Goal: Information Seeking & Learning: Learn about a topic

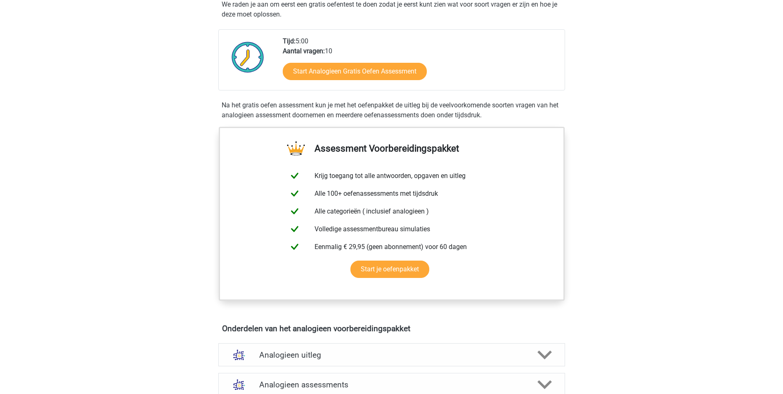
scroll to position [165, 0]
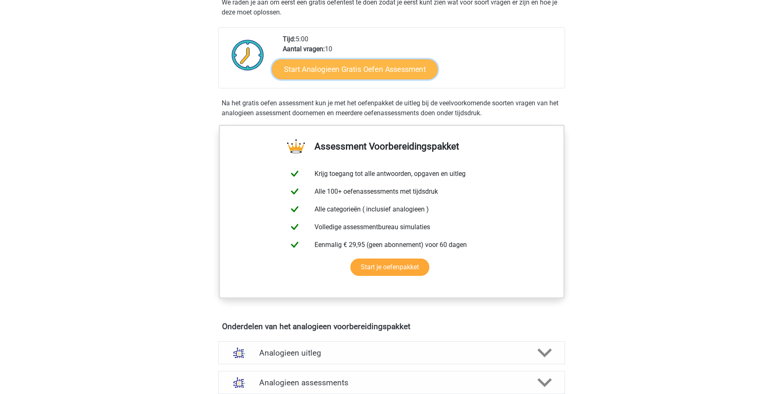
click at [330, 73] on link "Start Analogieen Gratis Oefen Assessment" at bounding box center [354, 69] width 165 height 20
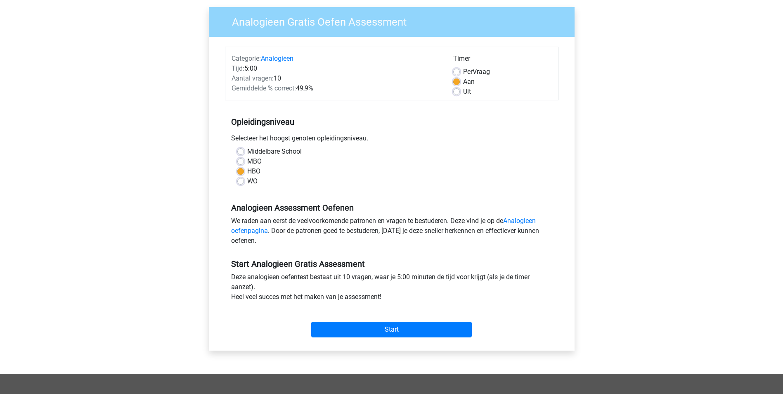
scroll to position [83, 0]
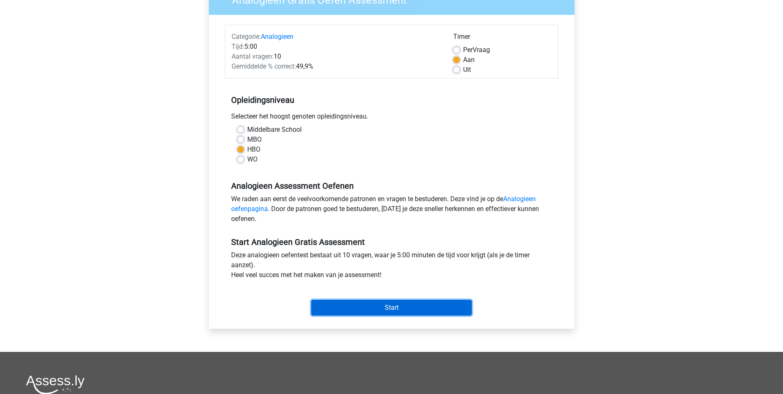
click at [387, 308] on input "Start" at bounding box center [391, 308] width 161 height 16
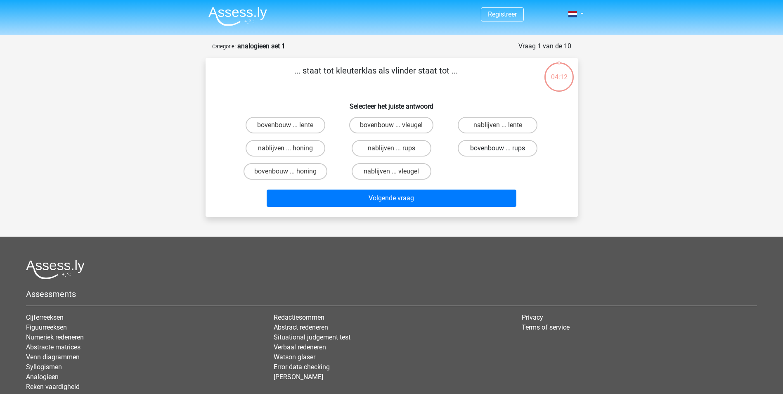
click at [517, 149] on label "bovenbouw ... rups" at bounding box center [498, 148] width 80 height 17
click at [503, 149] on input "bovenbouw ... rups" at bounding box center [500, 150] width 5 height 5
radio input "true"
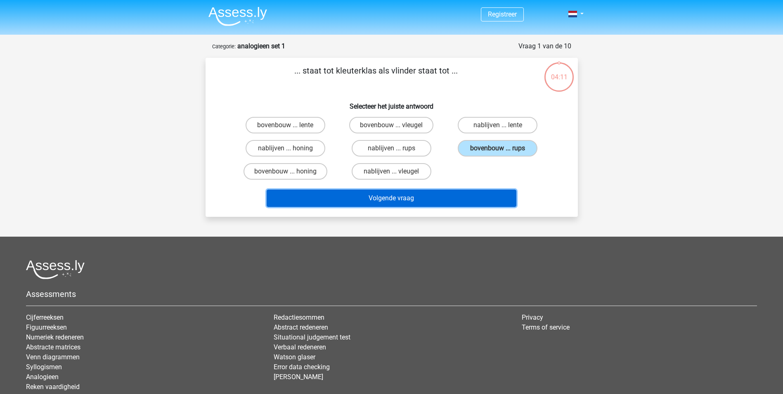
click at [476, 192] on button "Volgende vraag" at bounding box center [392, 197] width 250 height 17
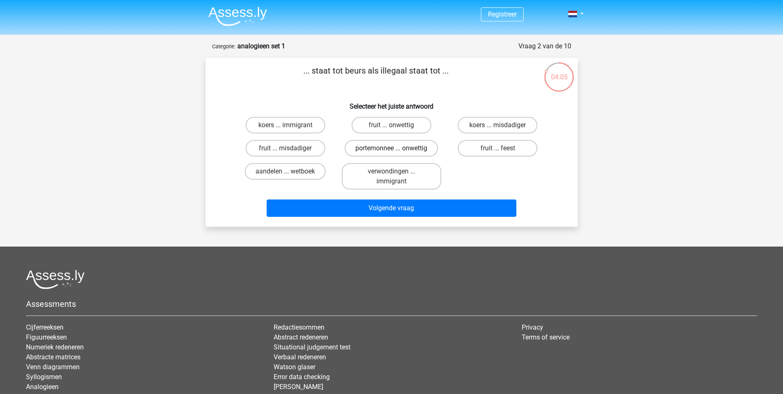
click at [425, 151] on label "portemonnee ... onwettig" at bounding box center [391, 148] width 93 height 17
click at [397, 151] on input "portemonnee ... onwettig" at bounding box center [393, 150] width 5 height 5
radio input "true"
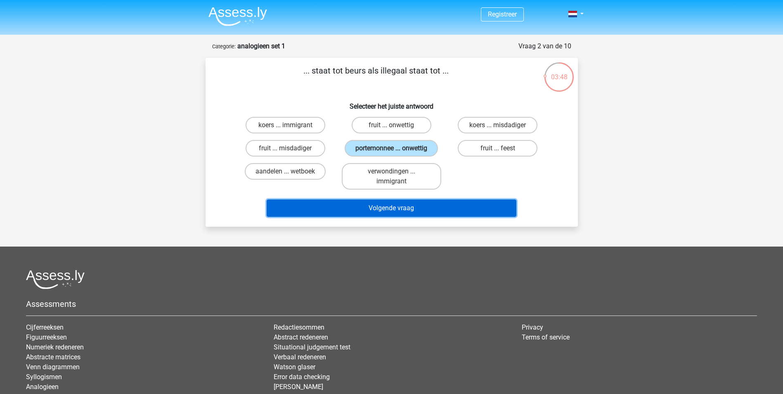
click at [451, 208] on button "Volgende vraag" at bounding box center [392, 207] width 250 height 17
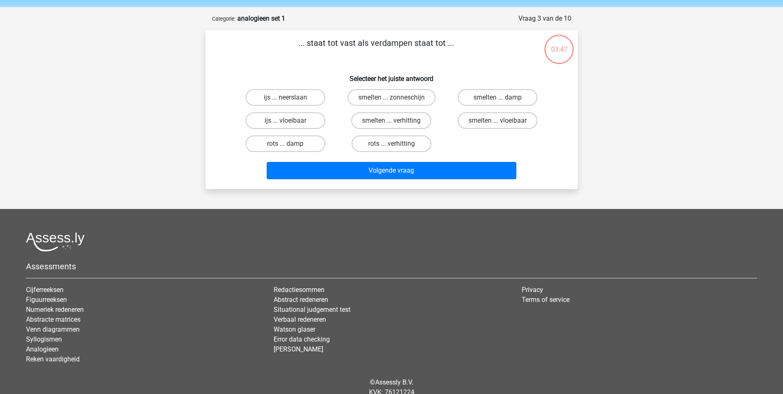
scroll to position [41, 0]
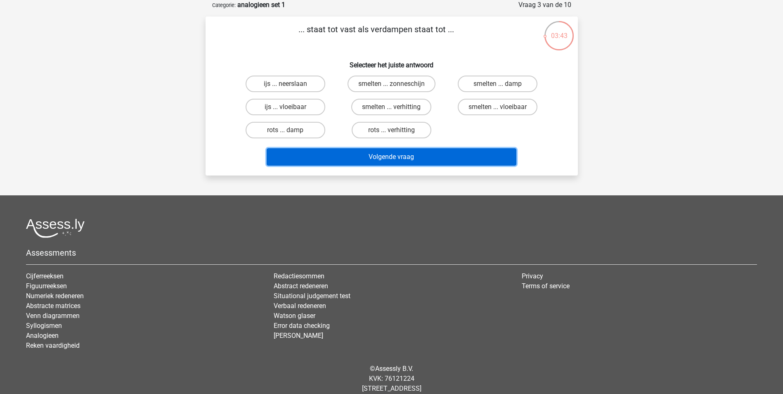
click at [453, 159] on button "Volgende vraag" at bounding box center [392, 156] width 250 height 17
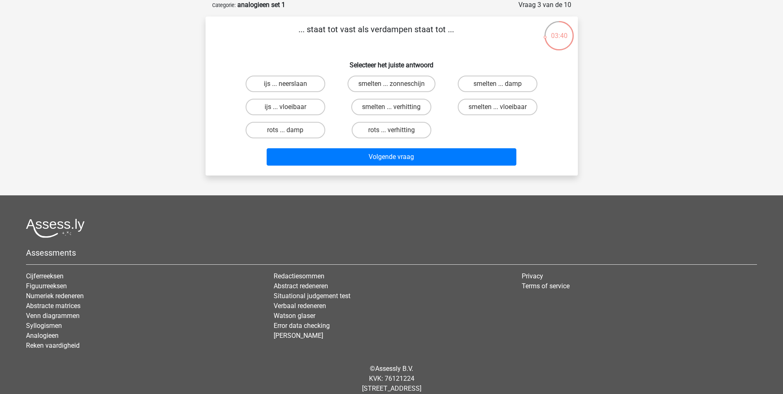
click at [401, 210] on footer "Assessments Cijferreeksen Figuurreeksen Numeriek redeneren Abstracte matrices V…" at bounding box center [391, 304] width 783 height 218
click at [317, 101] on label "ijs ... vloeibaar" at bounding box center [286, 107] width 80 height 17
click at [291, 107] on input "ijs ... vloeibaar" at bounding box center [287, 109] width 5 height 5
radio input "true"
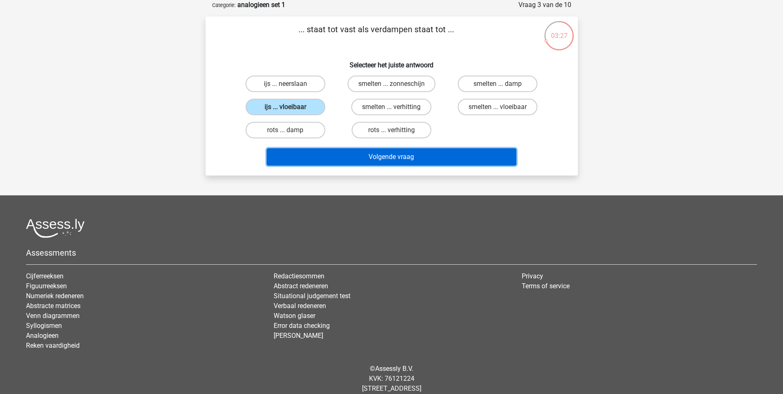
click at [405, 154] on button "Volgende vraag" at bounding box center [392, 156] width 250 height 17
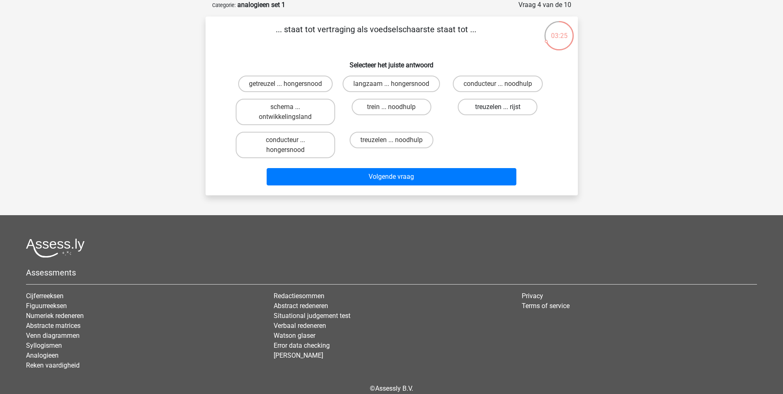
click at [487, 109] on label "treuzelen ... rijst" at bounding box center [498, 107] width 80 height 17
click at [498, 109] on input "treuzelen ... rijst" at bounding box center [500, 109] width 5 height 5
radio input "true"
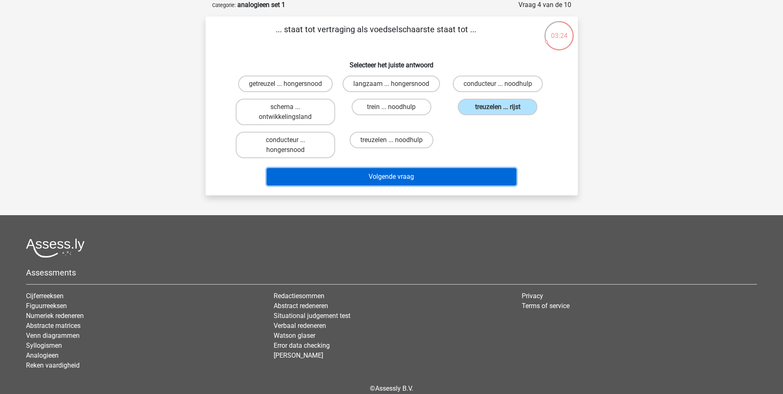
click at [476, 174] on button "Volgende vraag" at bounding box center [392, 176] width 250 height 17
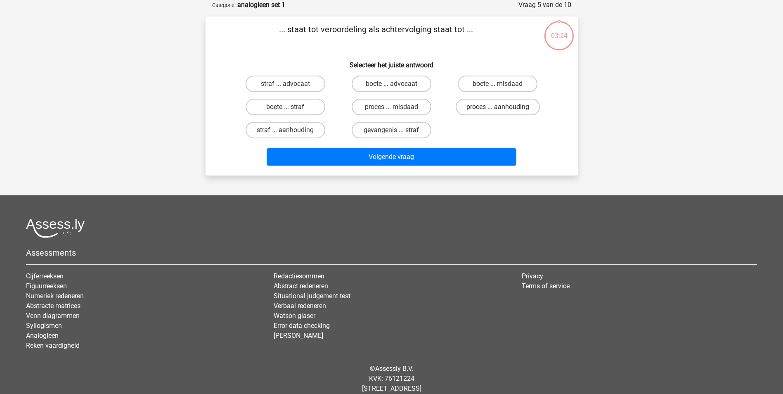
click at [495, 110] on label "proces ... aanhouding" at bounding box center [498, 107] width 84 height 17
click at [498, 110] on input "proces ... aanhouding" at bounding box center [500, 109] width 5 height 5
radio input "true"
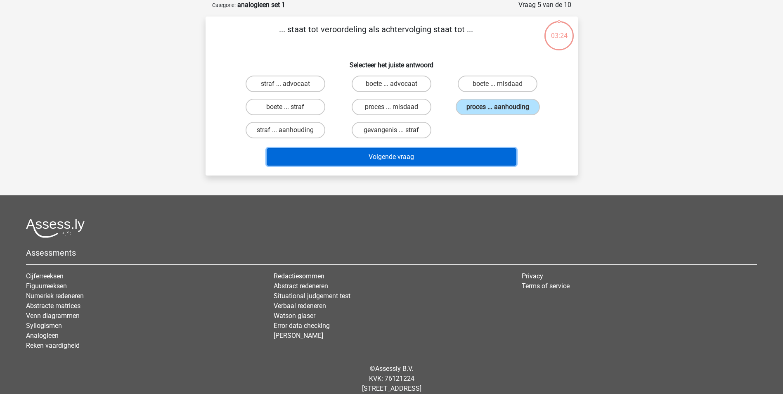
click at [475, 160] on button "Volgende vraag" at bounding box center [392, 156] width 250 height 17
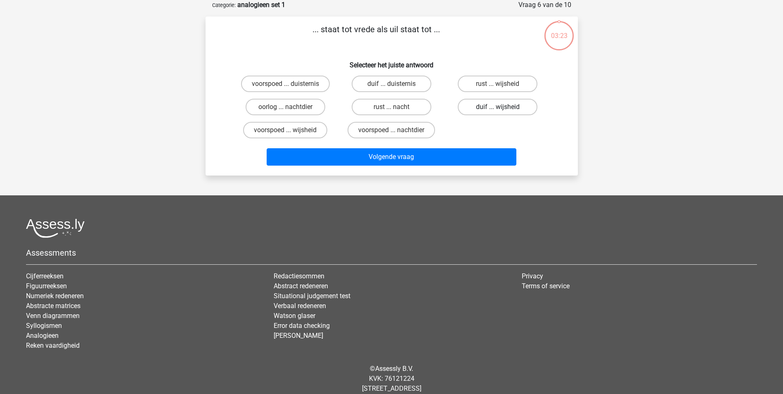
click at [486, 109] on label "duif ... wijsheid" at bounding box center [498, 107] width 80 height 17
click at [498, 109] on input "duif ... wijsheid" at bounding box center [500, 109] width 5 height 5
radio input "true"
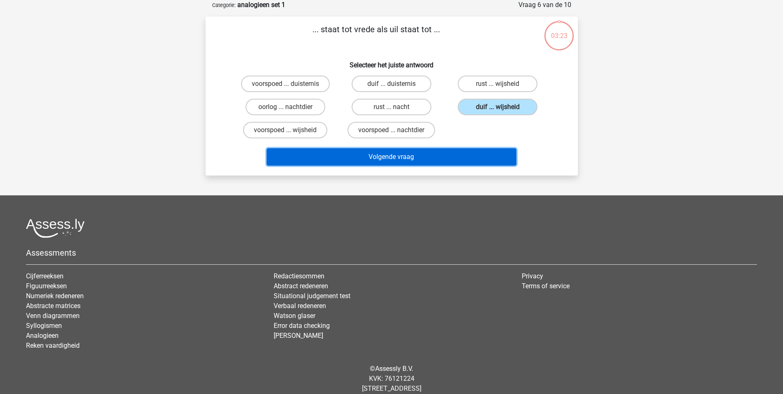
click at [473, 161] on button "Volgende vraag" at bounding box center [392, 156] width 250 height 17
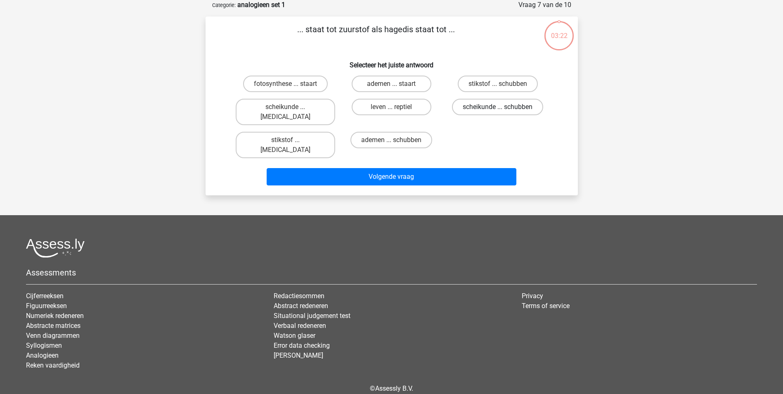
click at [487, 110] on label "scheikunde ... schubben" at bounding box center [497, 107] width 91 height 17
click at [498, 110] on input "scheikunde ... schubben" at bounding box center [500, 109] width 5 height 5
radio input "true"
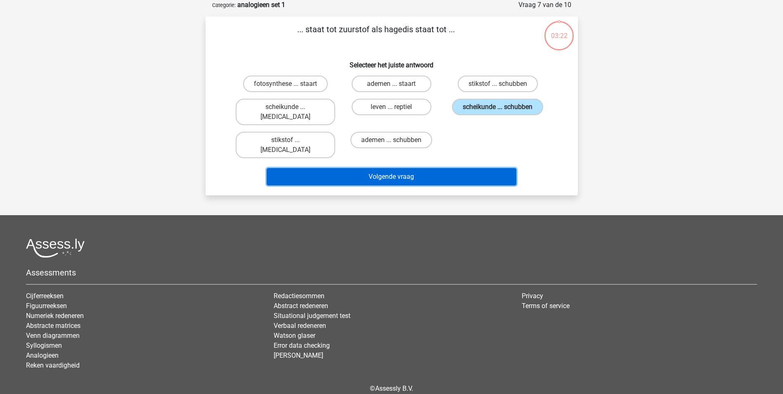
click at [470, 168] on button "Volgende vraag" at bounding box center [392, 176] width 250 height 17
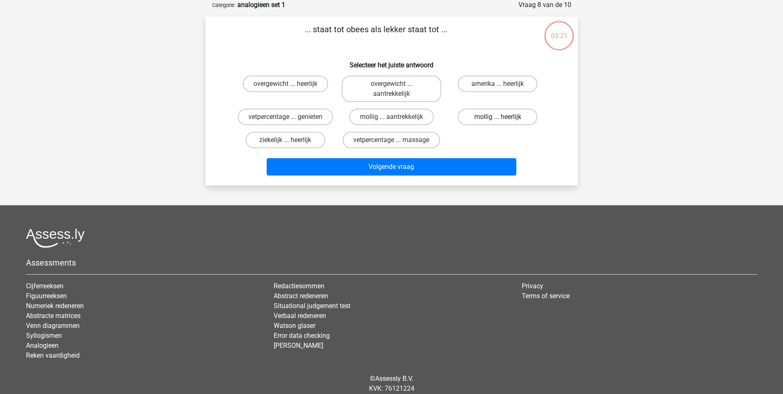
click at [486, 112] on label "mollig ... heerlijk" at bounding box center [498, 117] width 80 height 17
click at [498, 117] on input "mollig ... heerlijk" at bounding box center [500, 119] width 5 height 5
radio input "true"
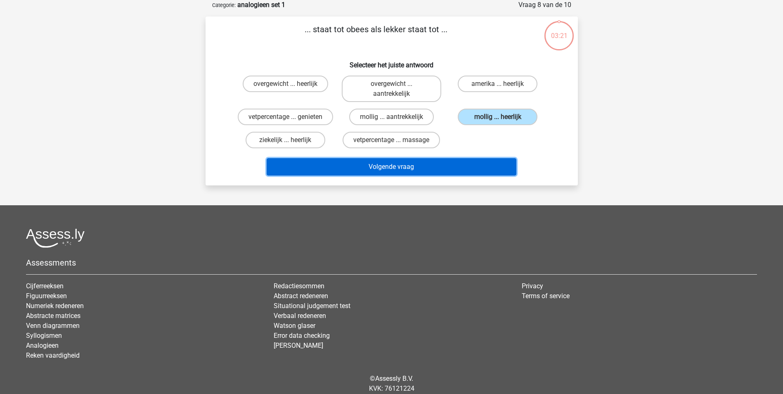
click at [476, 165] on button "Volgende vraag" at bounding box center [392, 166] width 250 height 17
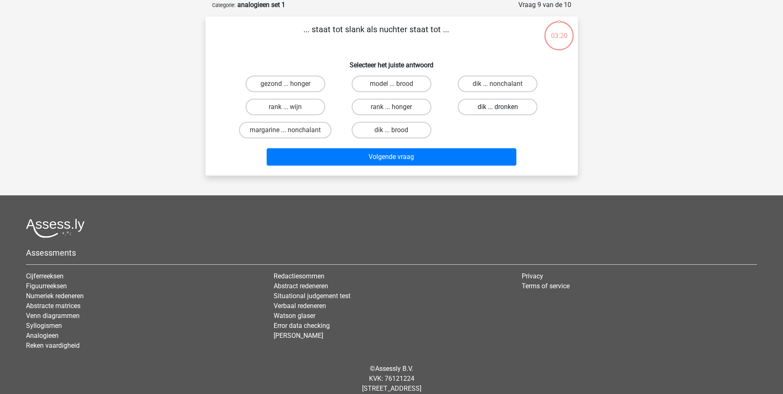
click at [490, 112] on label "dik ... dronken" at bounding box center [498, 107] width 80 height 17
click at [498, 112] on input "dik ... dronken" at bounding box center [500, 109] width 5 height 5
radio input "true"
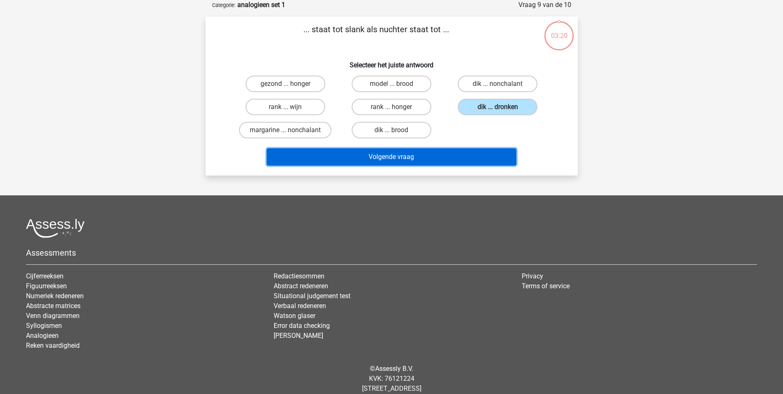
click at [475, 156] on button "Volgende vraag" at bounding box center [392, 156] width 250 height 17
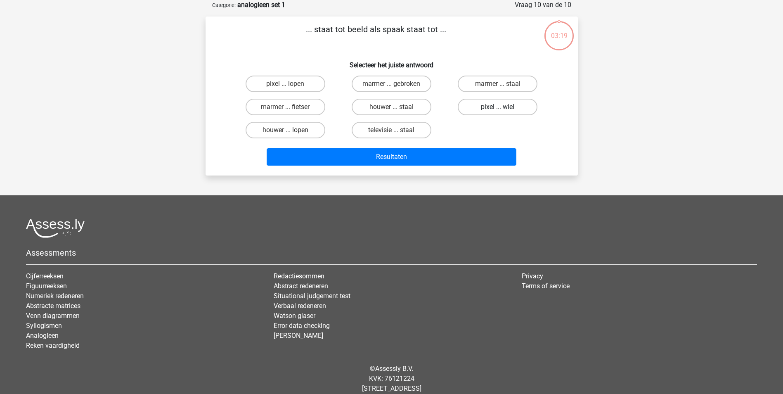
click at [491, 109] on label "pixel ... wiel" at bounding box center [498, 107] width 80 height 17
click at [498, 109] on input "pixel ... wiel" at bounding box center [500, 109] width 5 height 5
radio input "true"
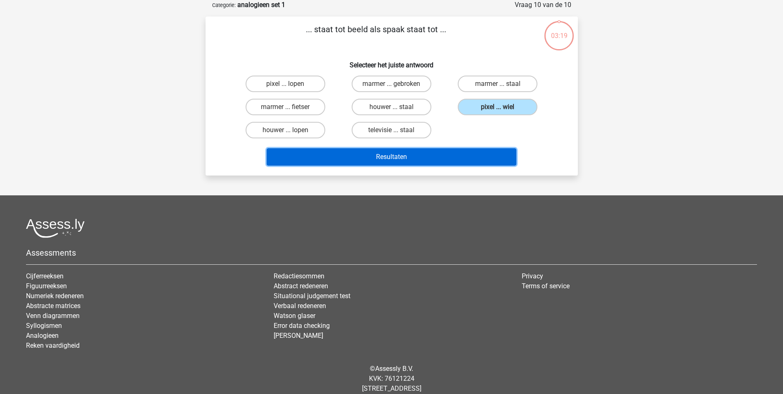
click at [475, 152] on button "Resultaten" at bounding box center [392, 156] width 250 height 17
